Goal: Navigation & Orientation: Go to known website

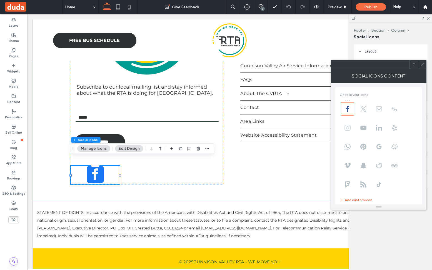
click at [348, 128] on icon at bounding box center [348, 128] width 6 height 6
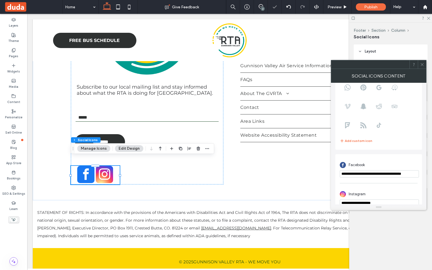
scroll to position [68, 0]
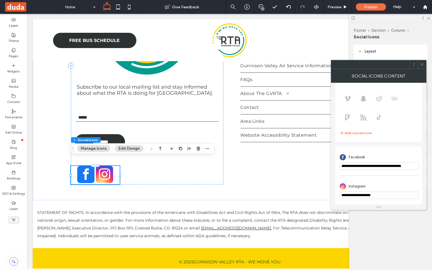
click at [369, 195] on input "**********" at bounding box center [379, 195] width 79 height 7
paste input "**********"
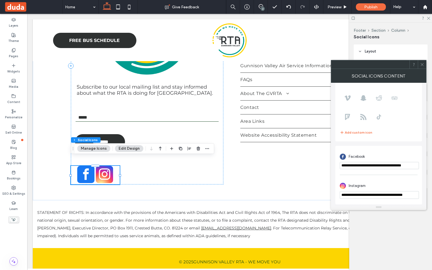
click at [351, 194] on input "**********" at bounding box center [379, 195] width 79 height 8
type input "**********"
click at [423, 65] on icon at bounding box center [422, 65] width 4 height 4
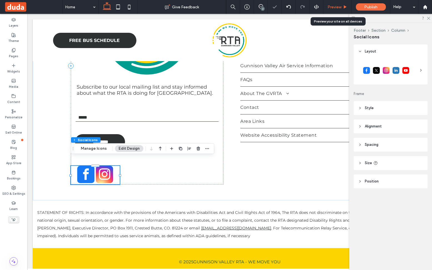
click at [335, 5] on span "Preview" at bounding box center [335, 7] width 14 height 5
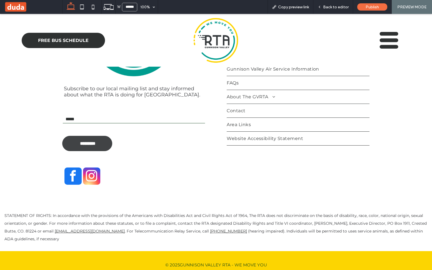
scroll to position [1200, 0]
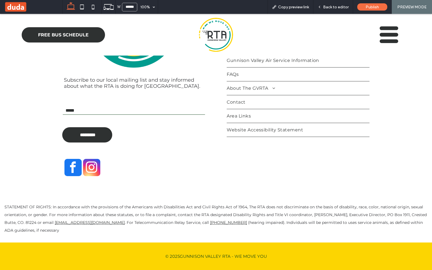
click at [93, 163] on span "instagram" at bounding box center [91, 167] width 17 height 17
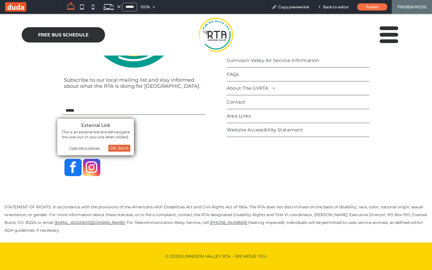
click at [126, 148] on div "OK, Got It" at bounding box center [119, 148] width 22 height 7
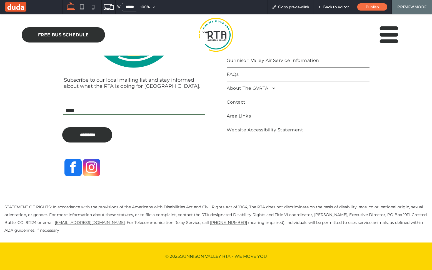
click at [91, 166] on span "instagram" at bounding box center [91, 167] width 17 height 17
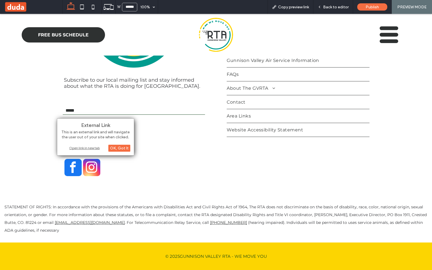
drag, startPoint x: 91, startPoint y: 155, endPoint x: 91, endPoint y: 142, distance: 13.6
click at [91, 155] on div "External Link This is an external link and will navigate the user out of your s…" at bounding box center [95, 136] width 77 height 37
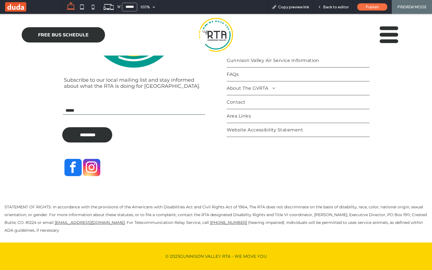
click at [91, 171] on span "instagram" at bounding box center [91, 167] width 17 height 17
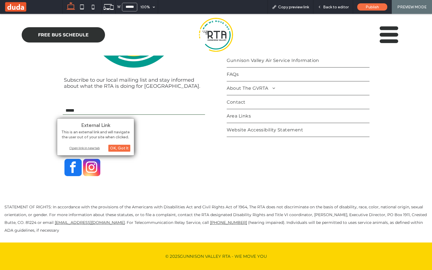
click at [90, 150] on div "Open link in new tab" at bounding box center [96, 148] width 70 height 6
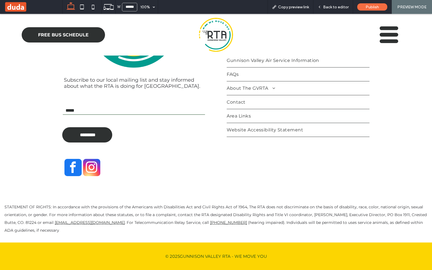
scroll to position [1198, 0]
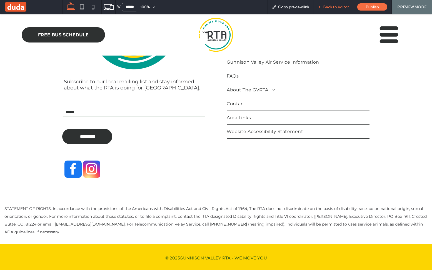
click at [338, 5] on span "Back to editor" at bounding box center [336, 7] width 26 height 5
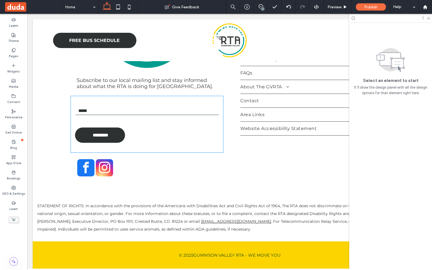
scroll to position [1187, 0]
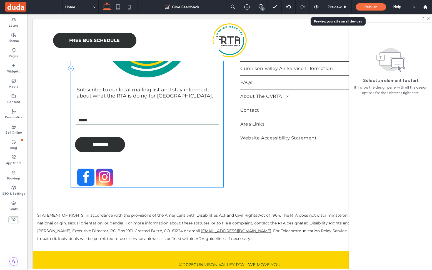
click at [126, 170] on div "Subscribe to our local mailing list and stay informed about what the RTA is doi…" at bounding box center [147, 68] width 153 height 237
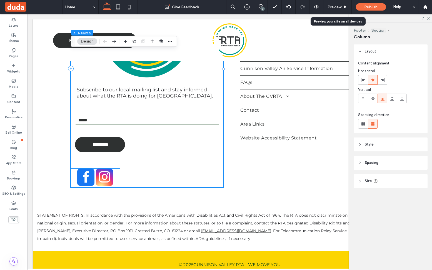
click at [108, 169] on span "instagram" at bounding box center [104, 177] width 17 height 17
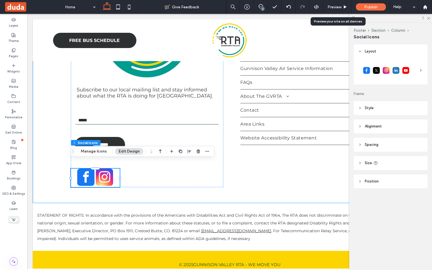
click at [204, 183] on div "Subscribe to our local mailing list and stay informed about what the RTA is doi…" at bounding box center [230, 68] width 334 height 269
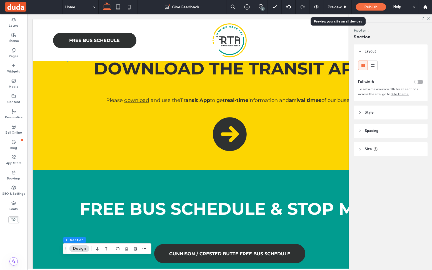
scroll to position [410, 0]
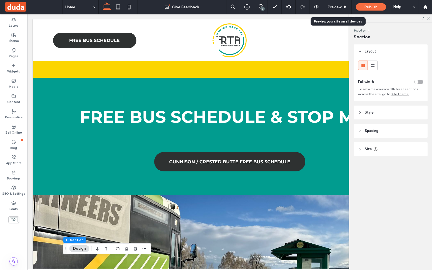
click at [428, 19] on icon at bounding box center [429, 18] width 4 height 4
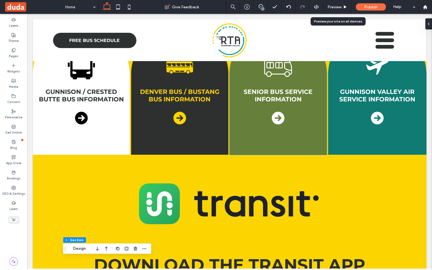
scroll to position [0, 0]
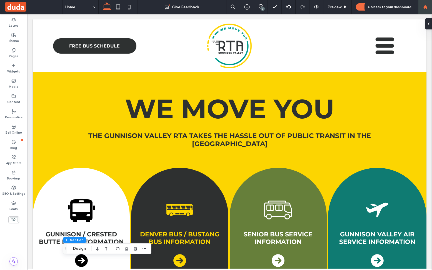
click at [427, 11] on div at bounding box center [425, 7] width 14 height 14
